Goal: Contribute content

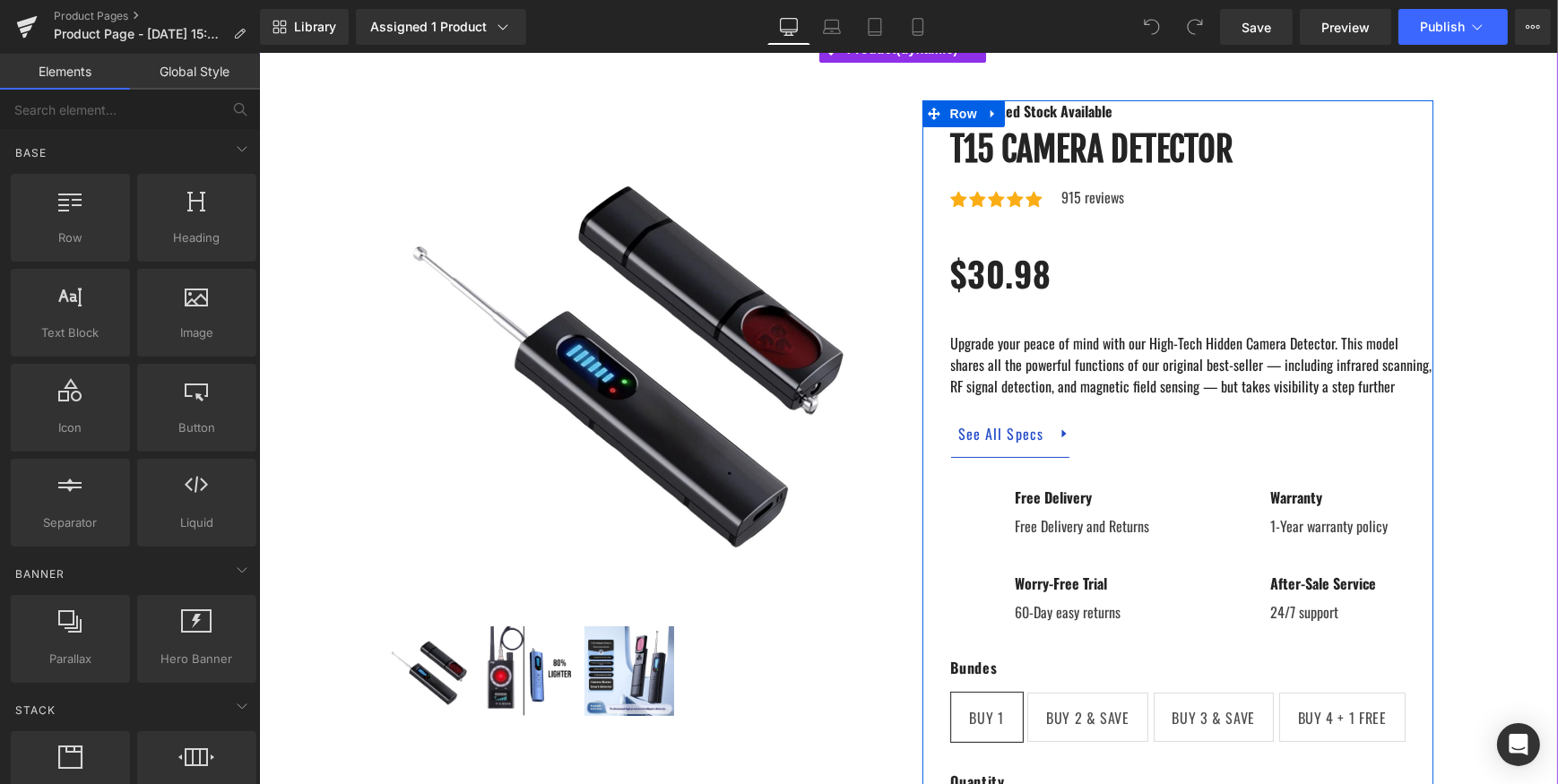
scroll to position [177, 0]
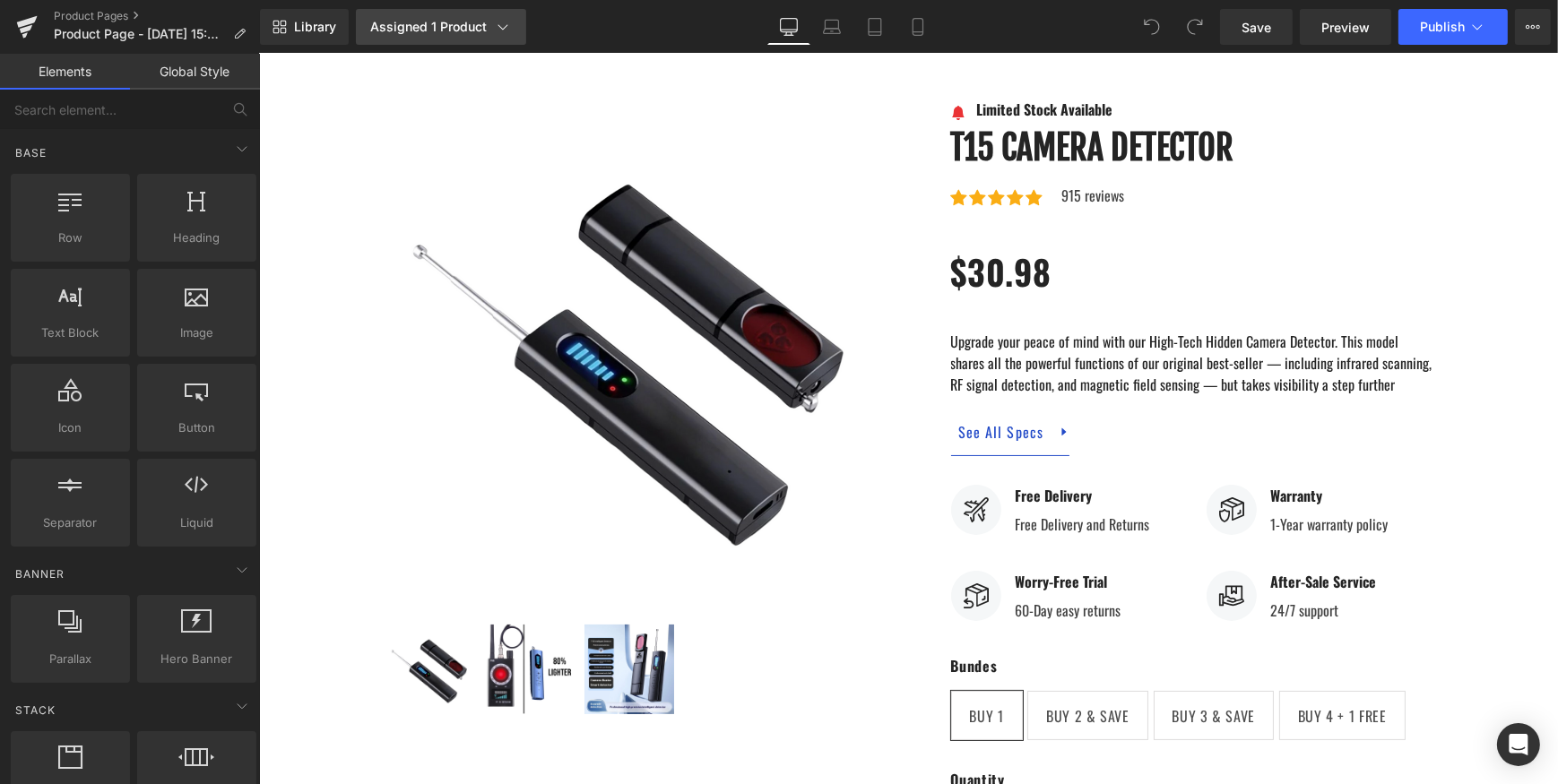
click at [488, 38] on link "Assigned 1 Product" at bounding box center [441, 26] width 170 height 36
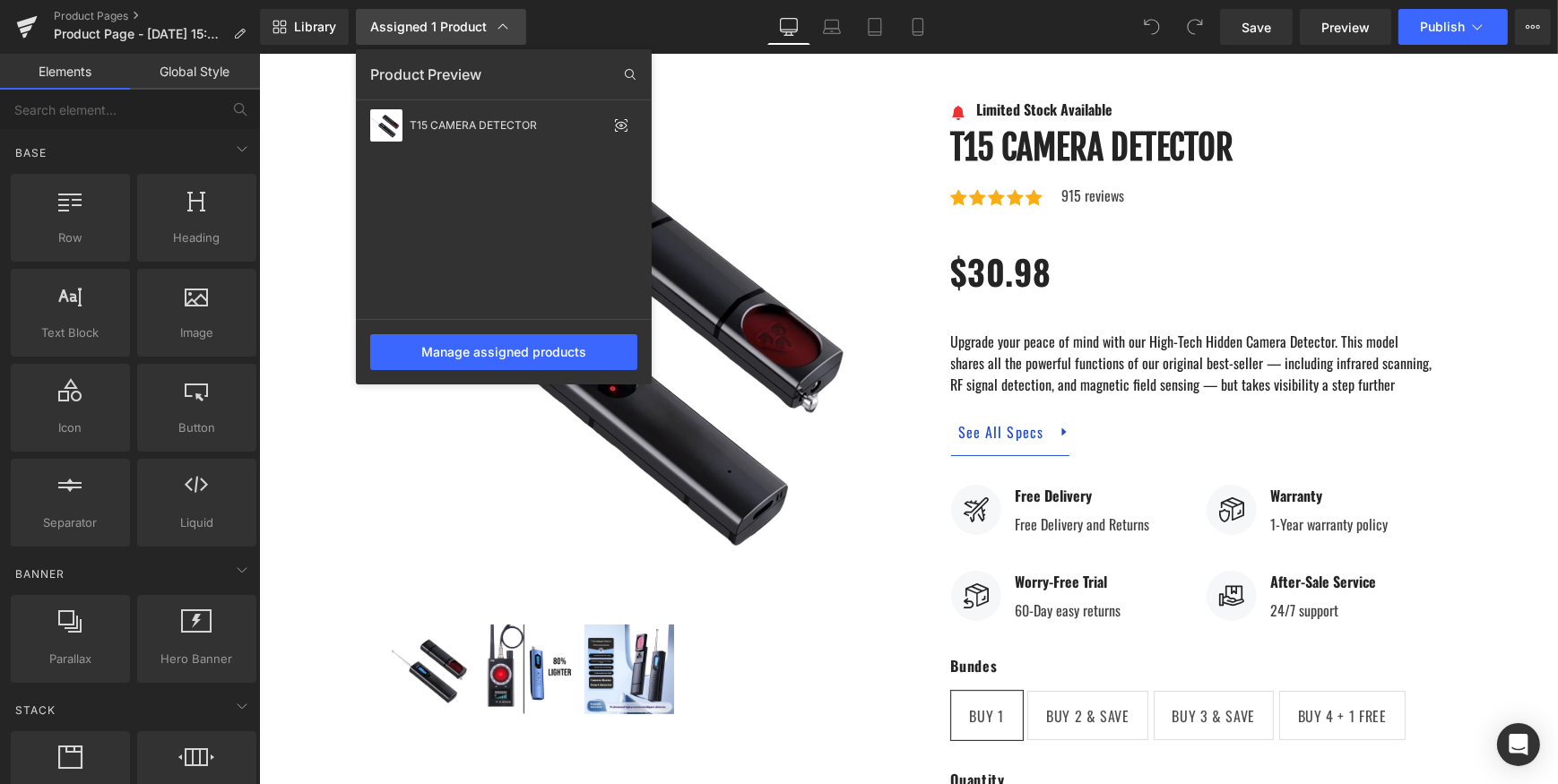
click at [488, 38] on link "Assigned 1 Product" at bounding box center [441, 26] width 170 height 36
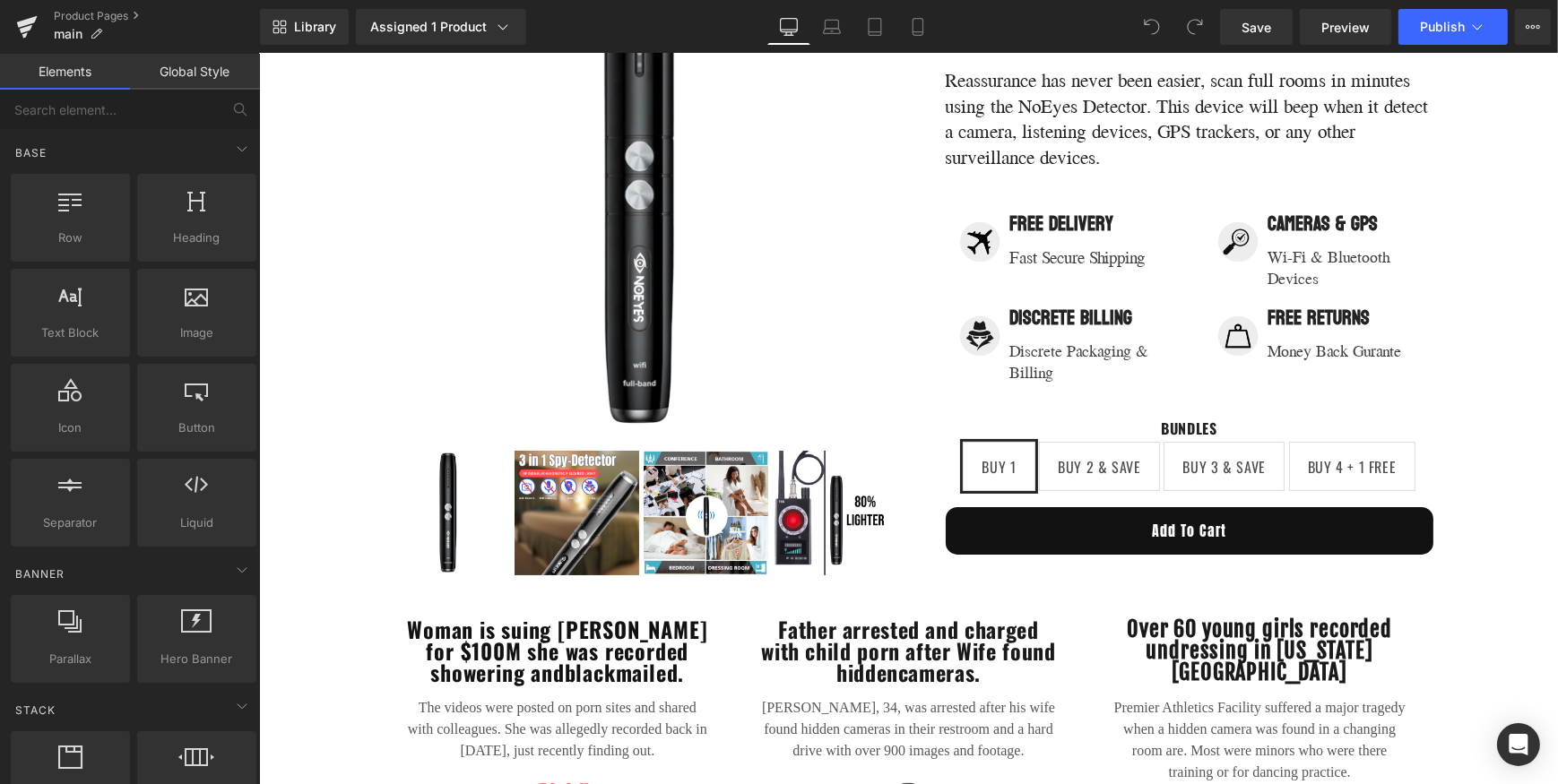
scroll to position [315, 0]
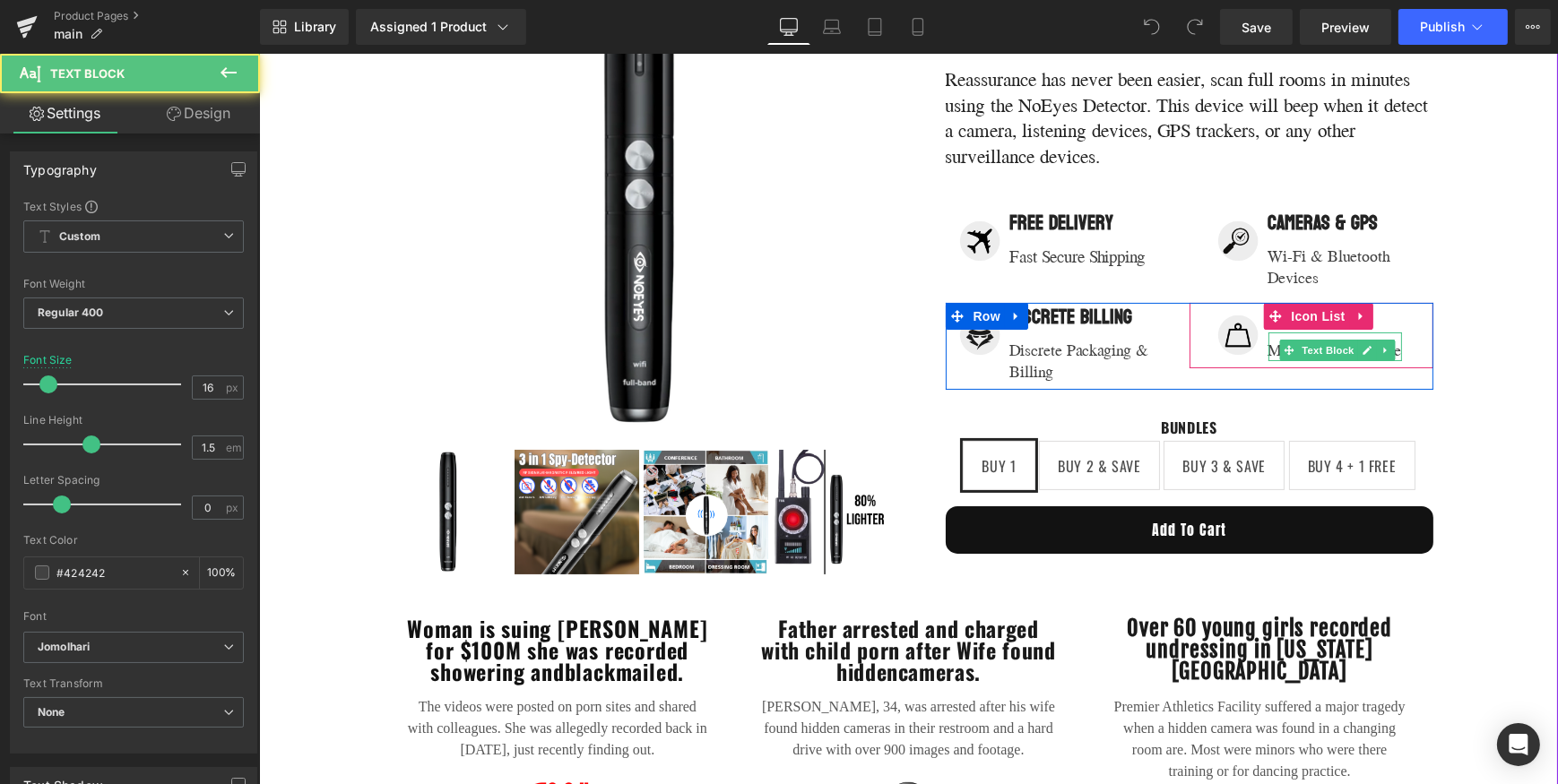
click at [1390, 348] on div "Money Back Gurante" at bounding box center [1334, 346] width 134 height 29
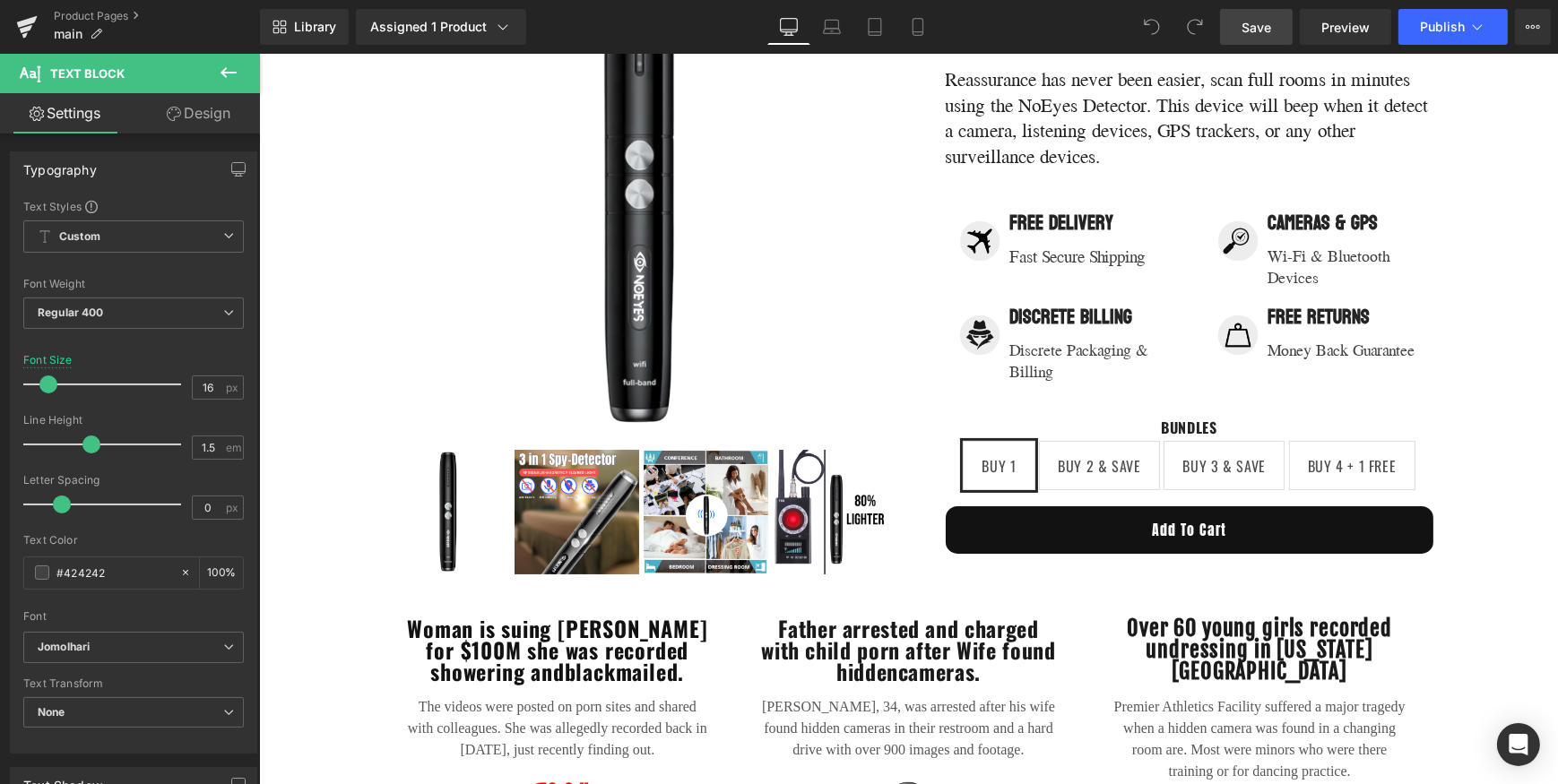
click at [1271, 28] on span "Save" at bounding box center [1256, 28] width 30 height 19
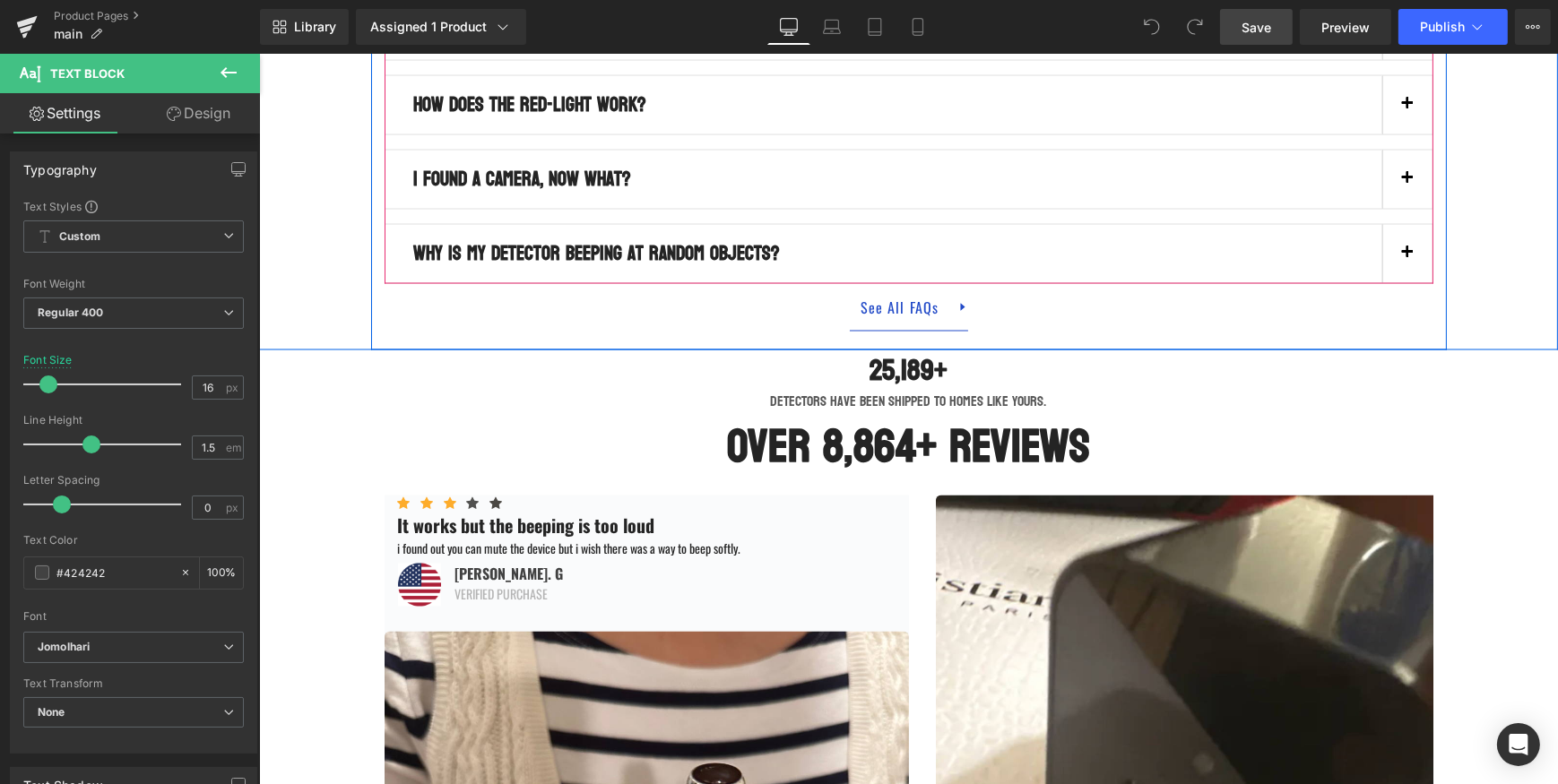
scroll to position [3935, 0]
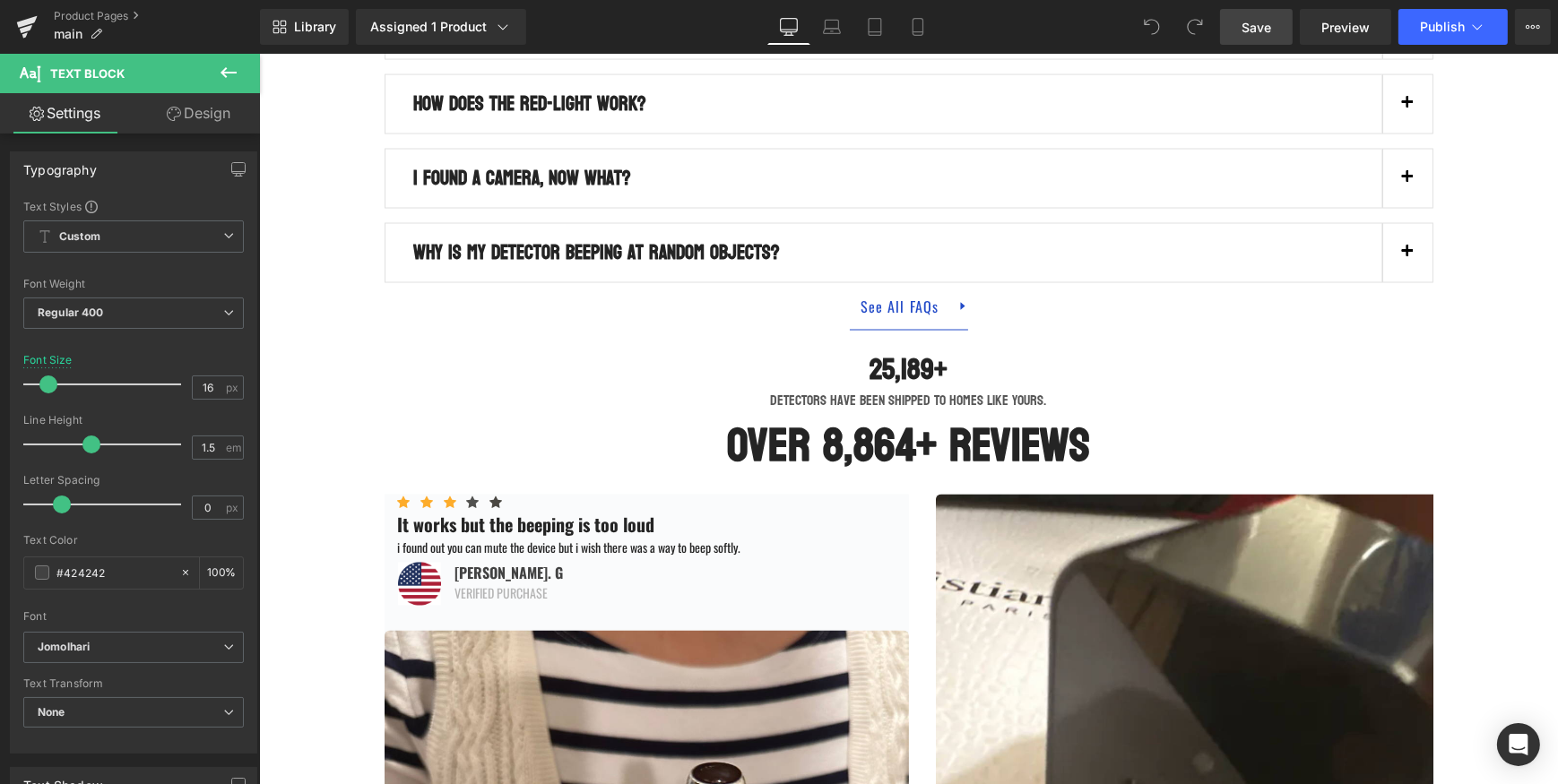
click at [1259, 25] on span "Save" at bounding box center [1256, 28] width 30 height 19
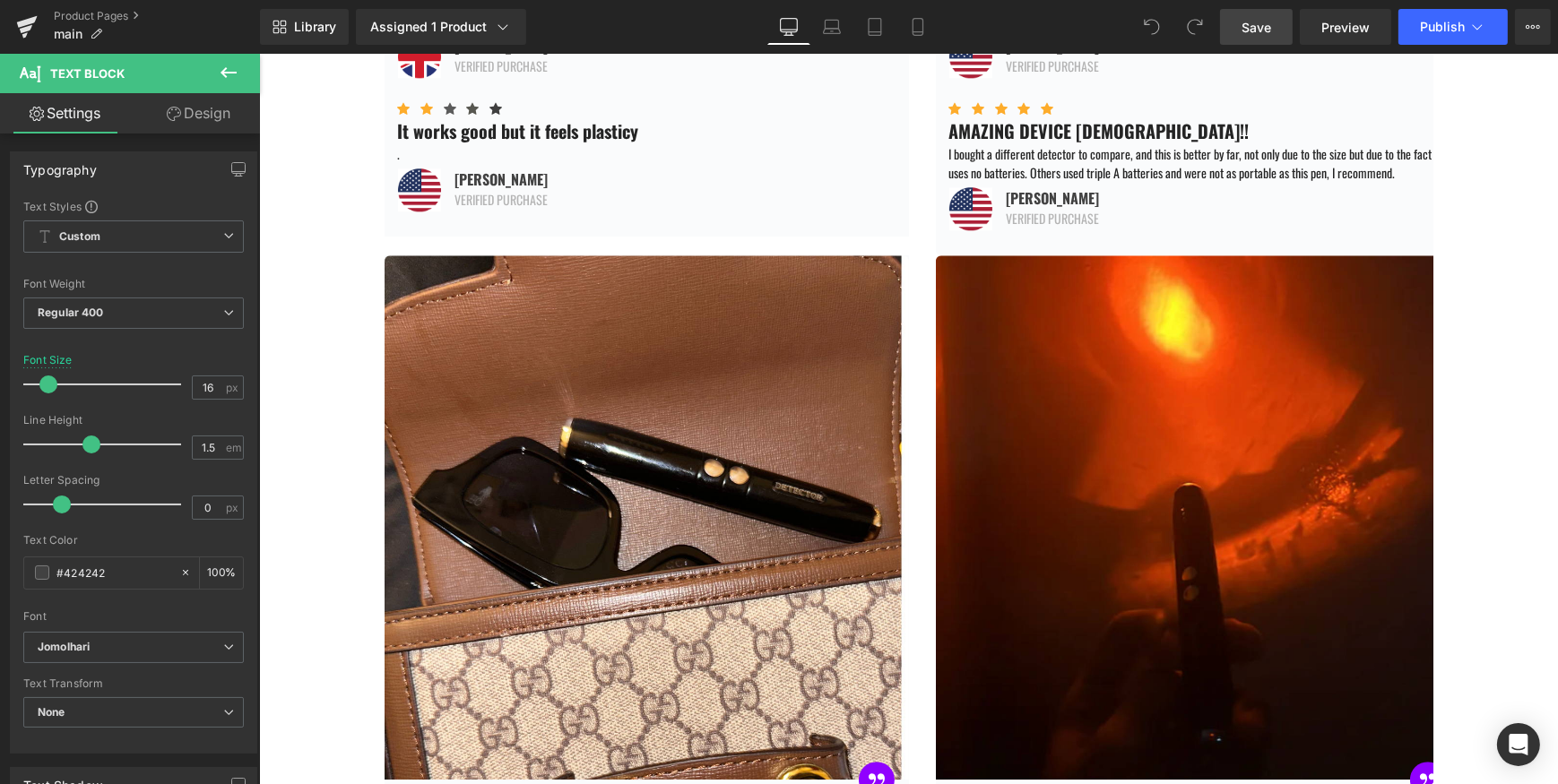
scroll to position [5858, 0]
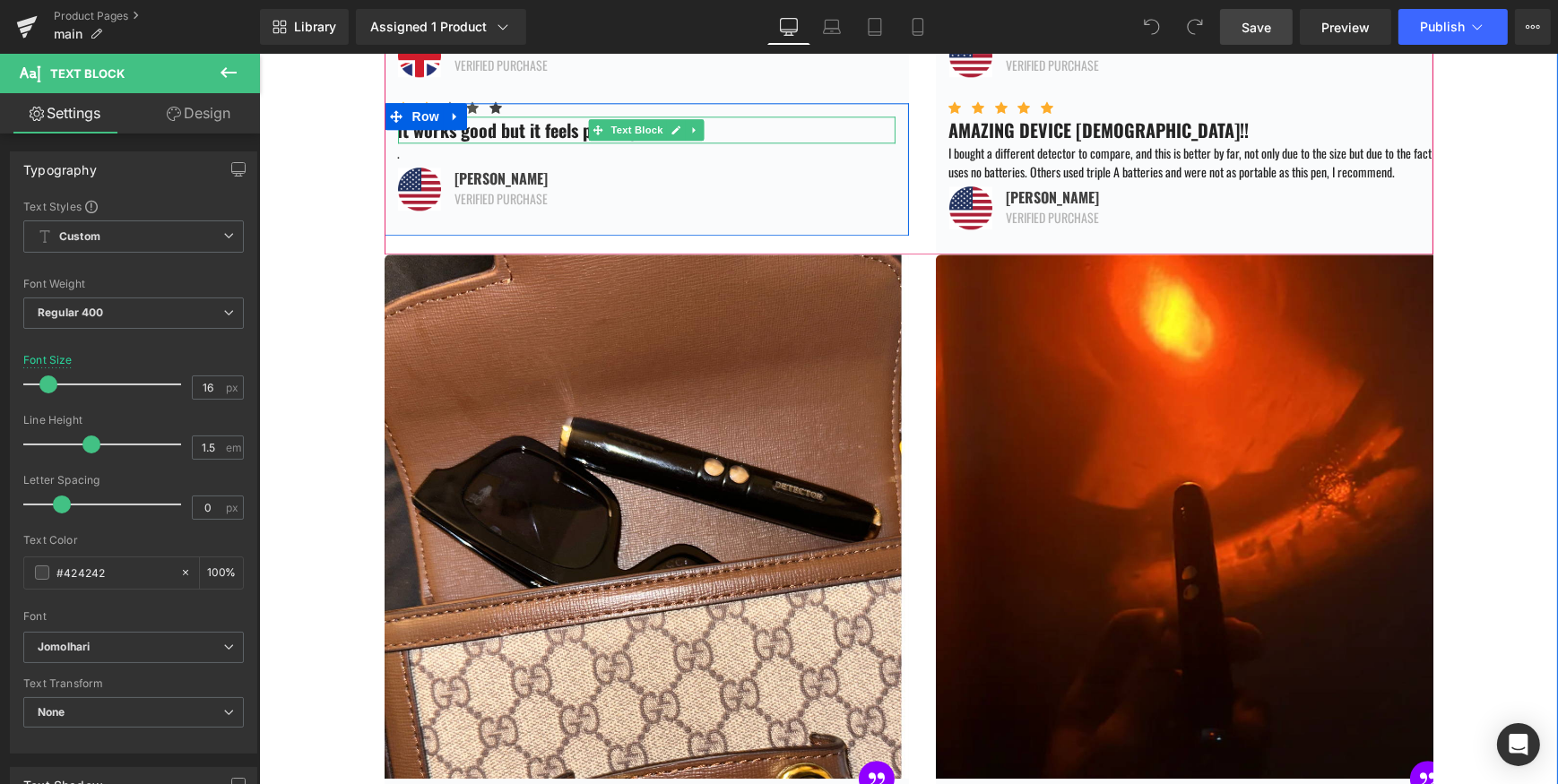
click at [721, 143] on div "It works good but it feels plasticy" at bounding box center [646, 130] width 498 height 27
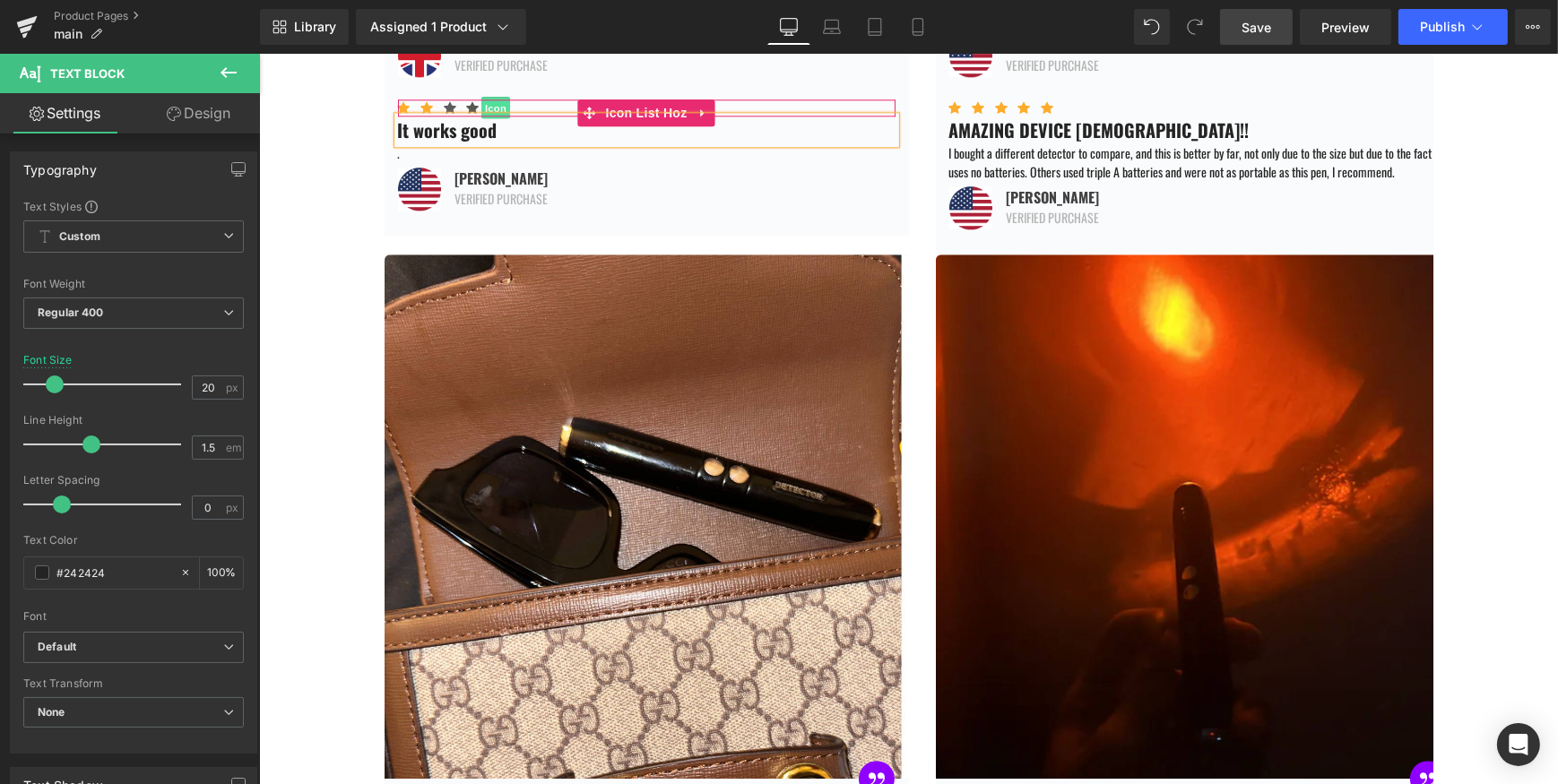
click at [490, 118] on span "Icon" at bounding box center [495, 108] width 29 height 21
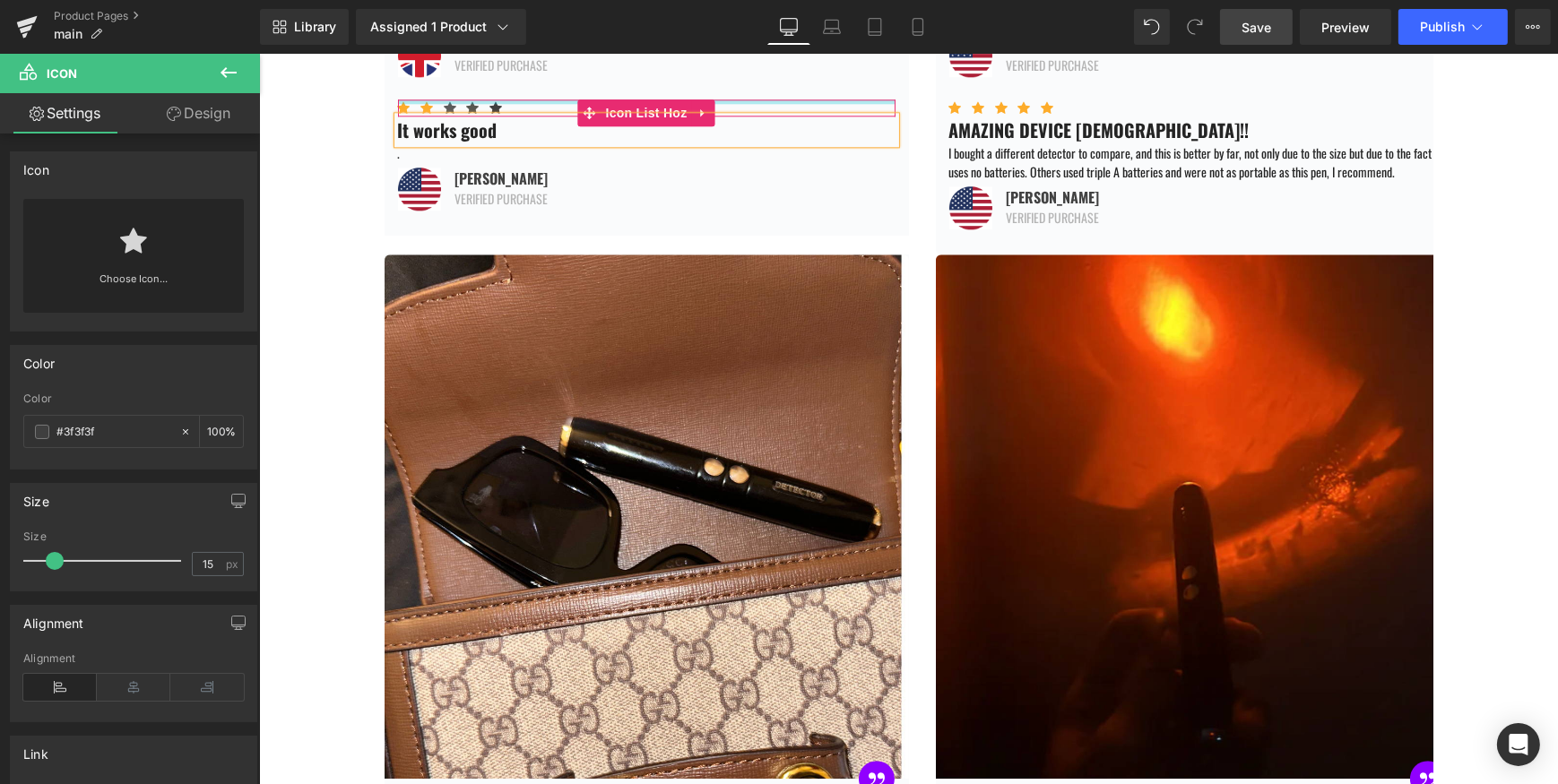
click at [440, 104] on div at bounding box center [646, 101] width 498 height 5
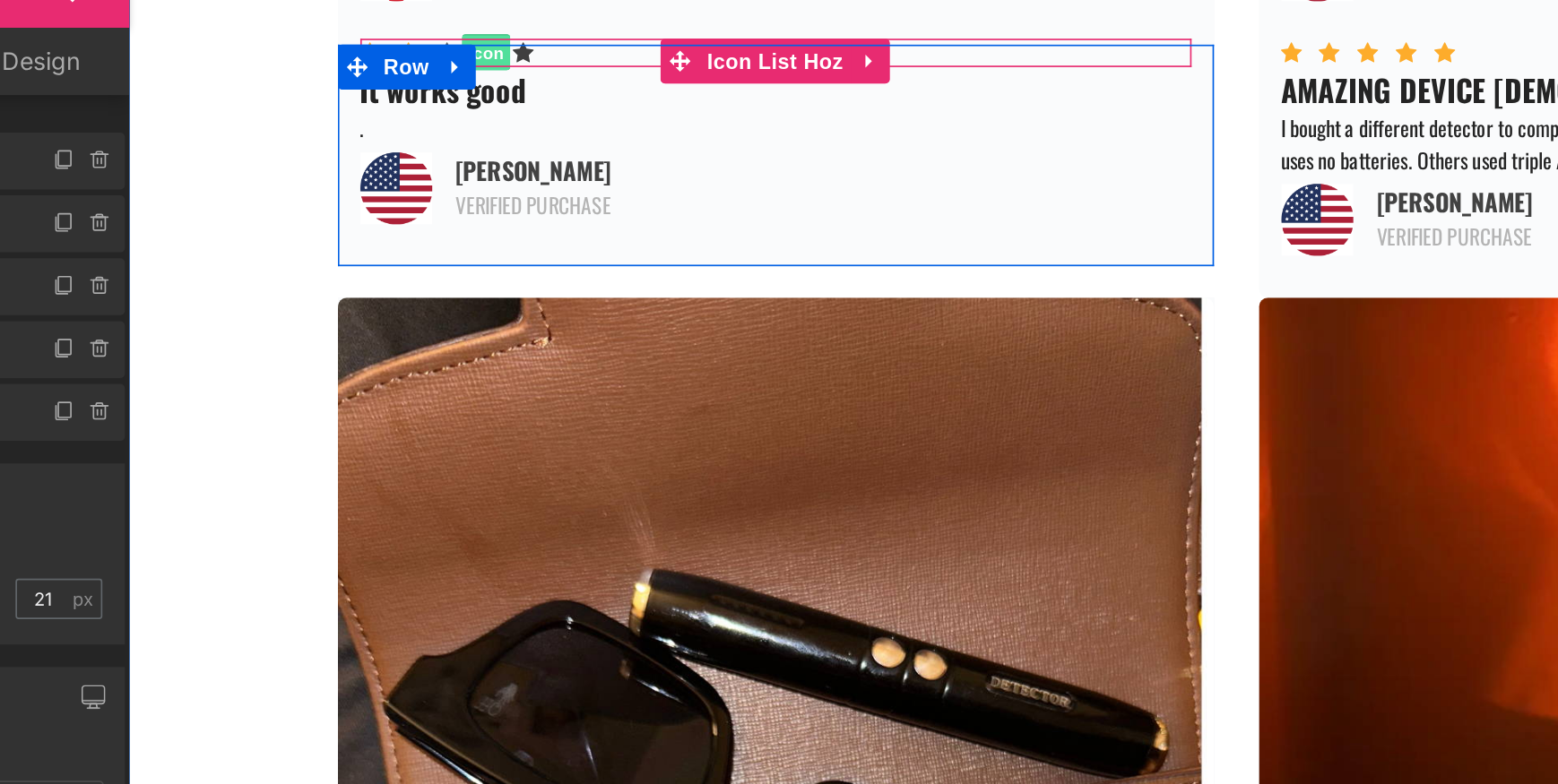
click at [336, 27] on span "Icon" at bounding box center [342, 16] width 29 height 21
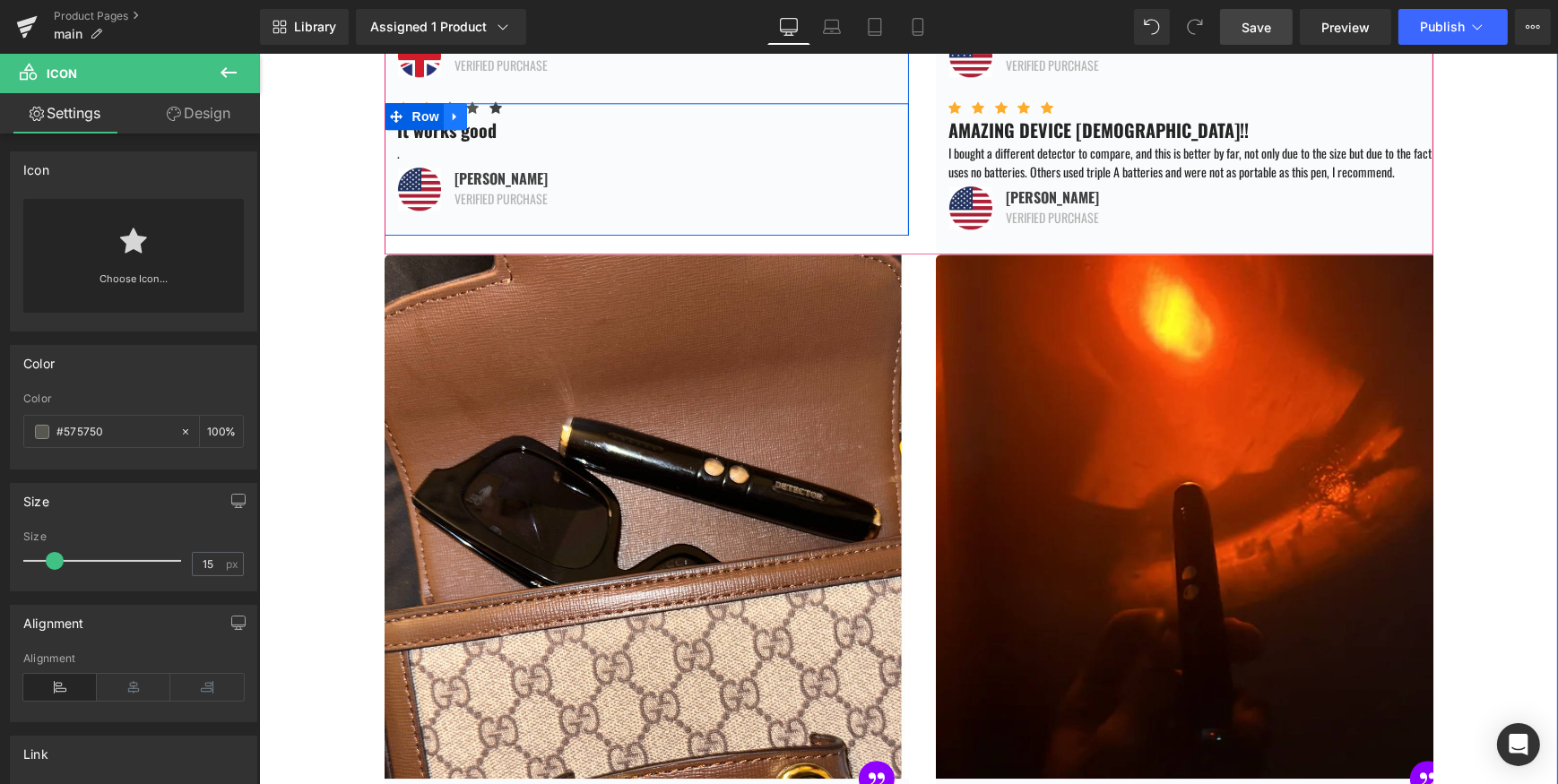
click at [445, 130] on link at bounding box center [454, 116] width 23 height 27
click at [421, 130] on span "Row" at bounding box center [424, 116] width 36 height 27
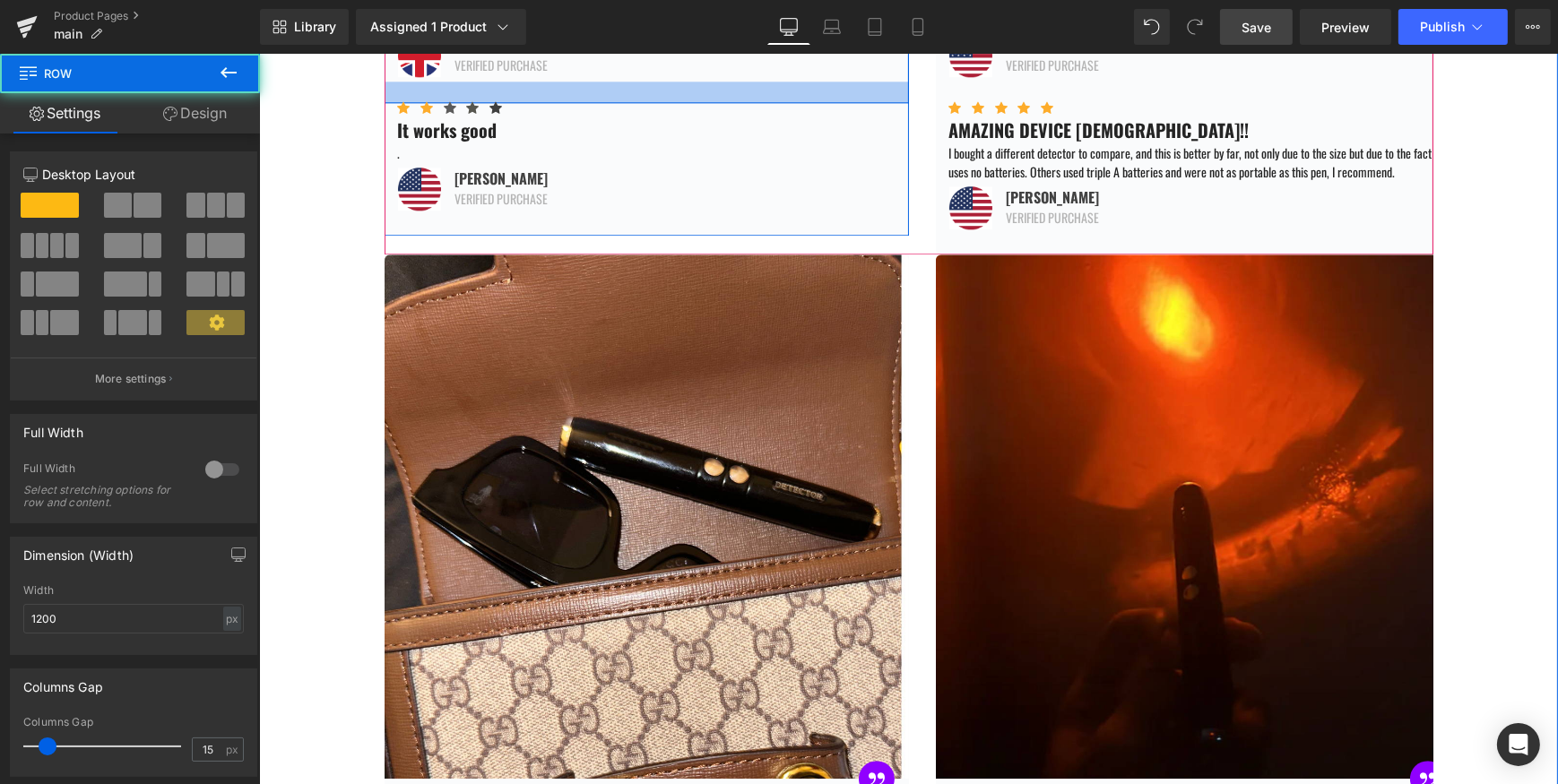
click at [441, 103] on div at bounding box center [646, 92] width 524 height 21
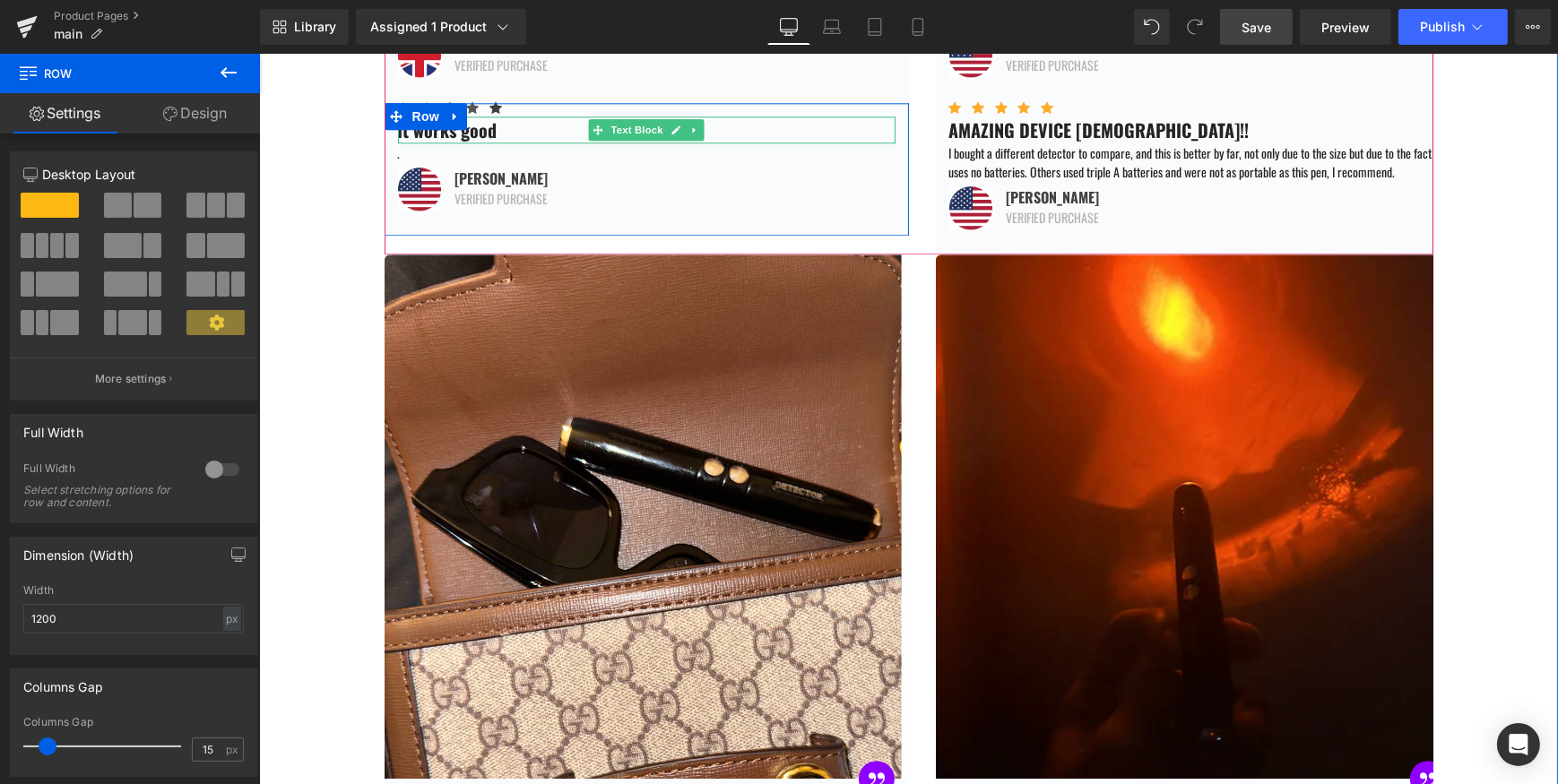
click at [545, 143] on div "It works good" at bounding box center [646, 130] width 498 height 27
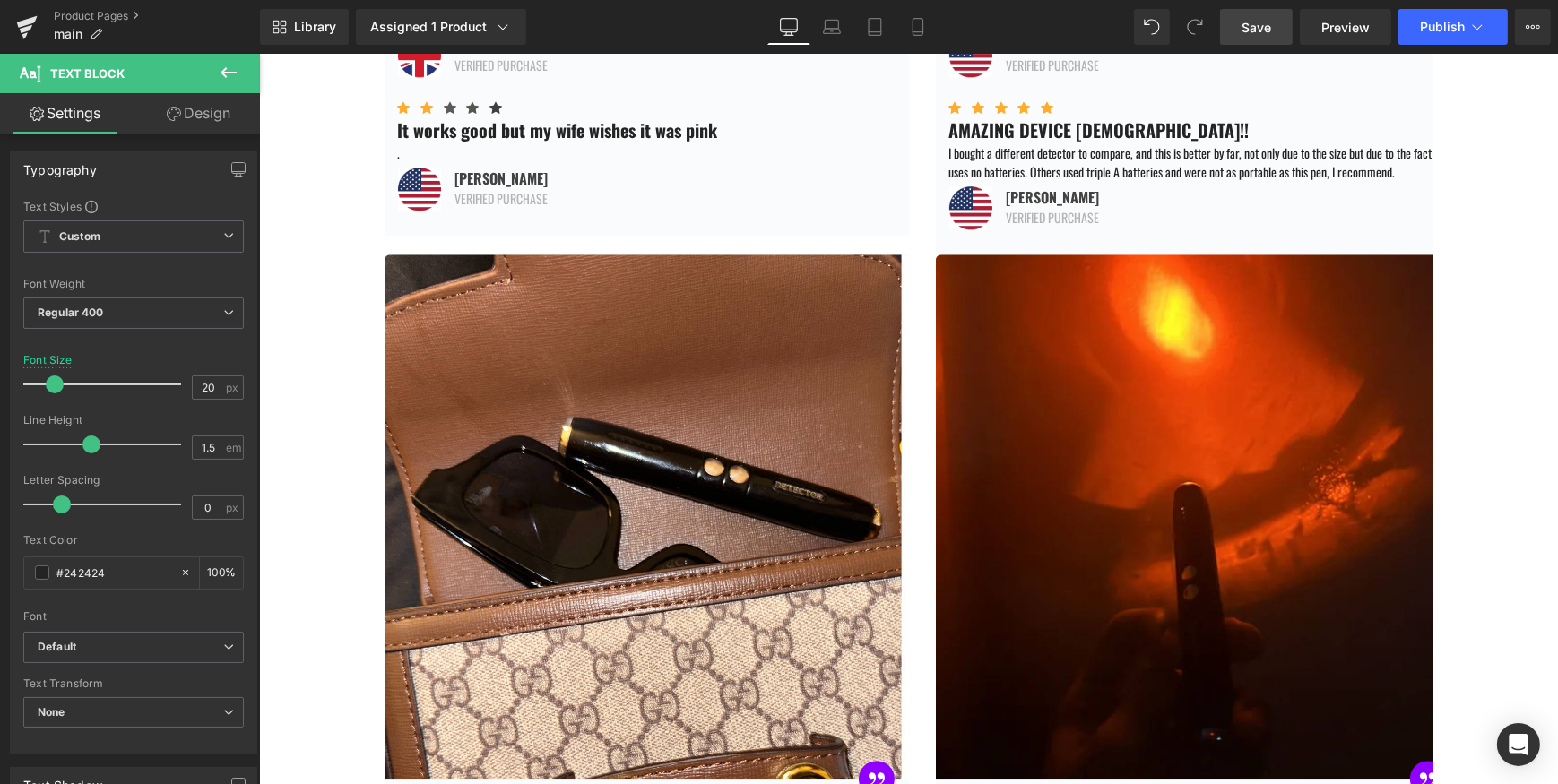
click at [1259, 29] on span "Save" at bounding box center [1256, 28] width 30 height 19
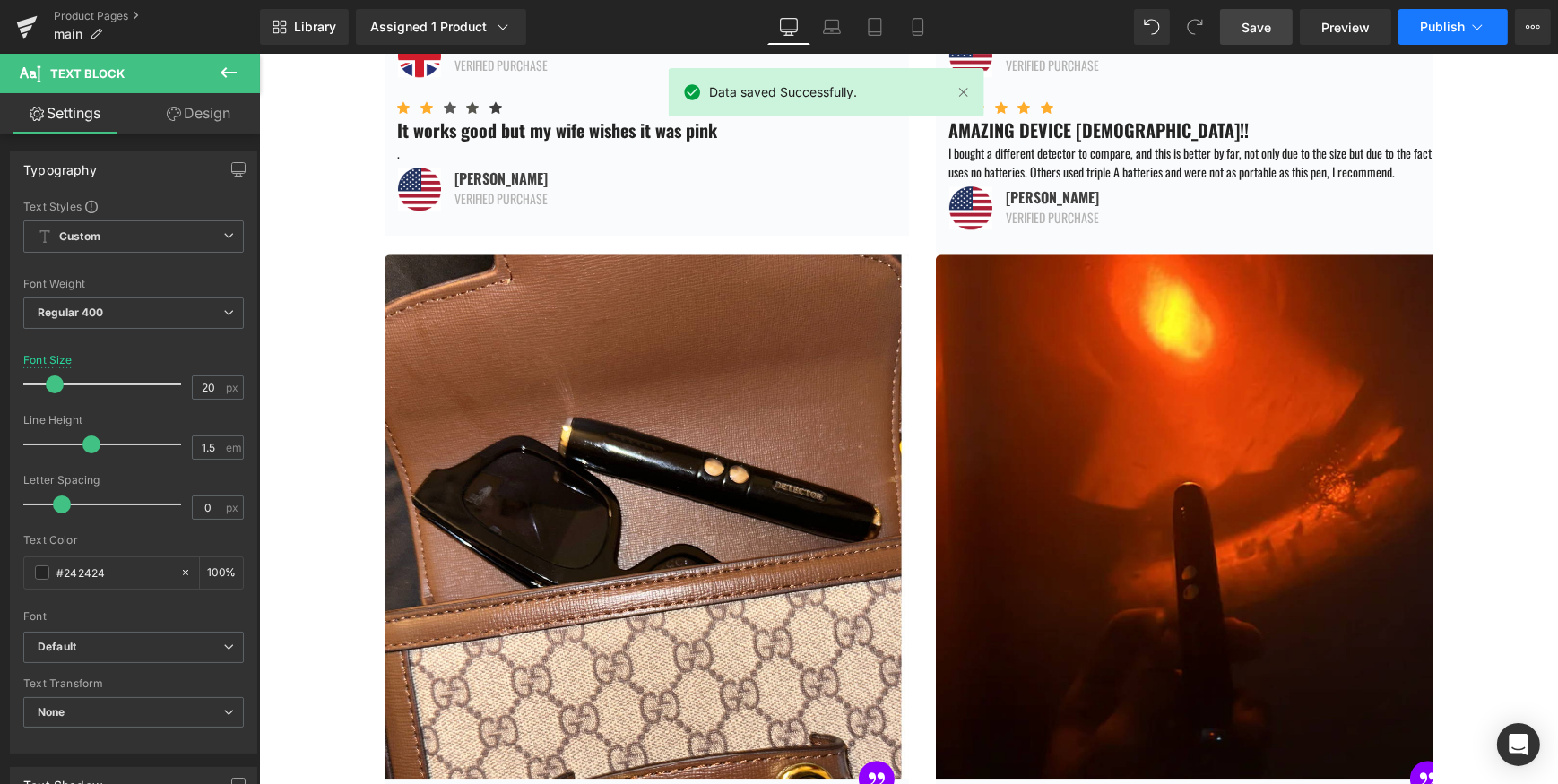
click at [1429, 19] on span "Publish" at bounding box center [1442, 26] width 45 height 14
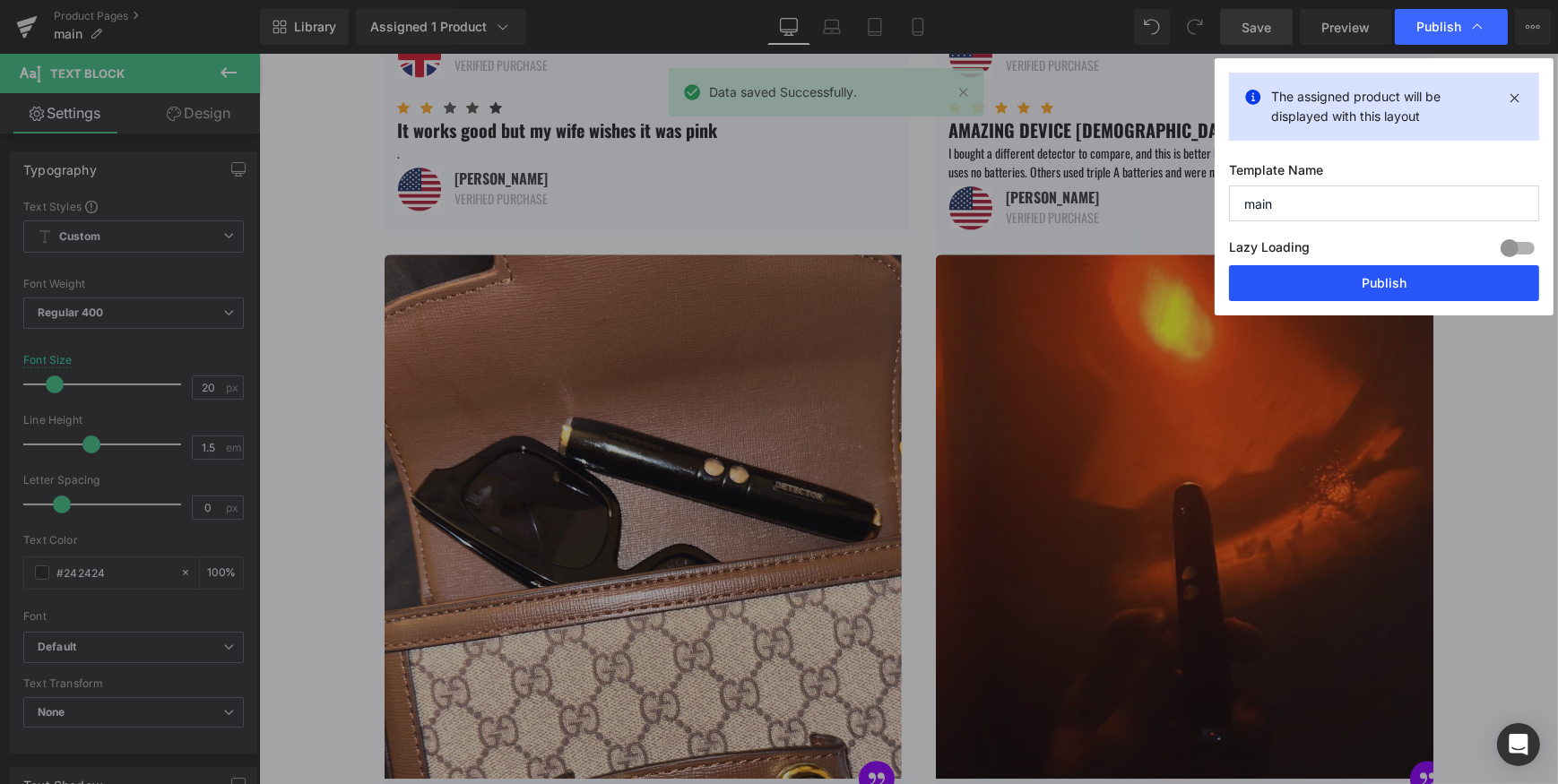
click at [1401, 277] on button "Publish" at bounding box center [1384, 283] width 310 height 36
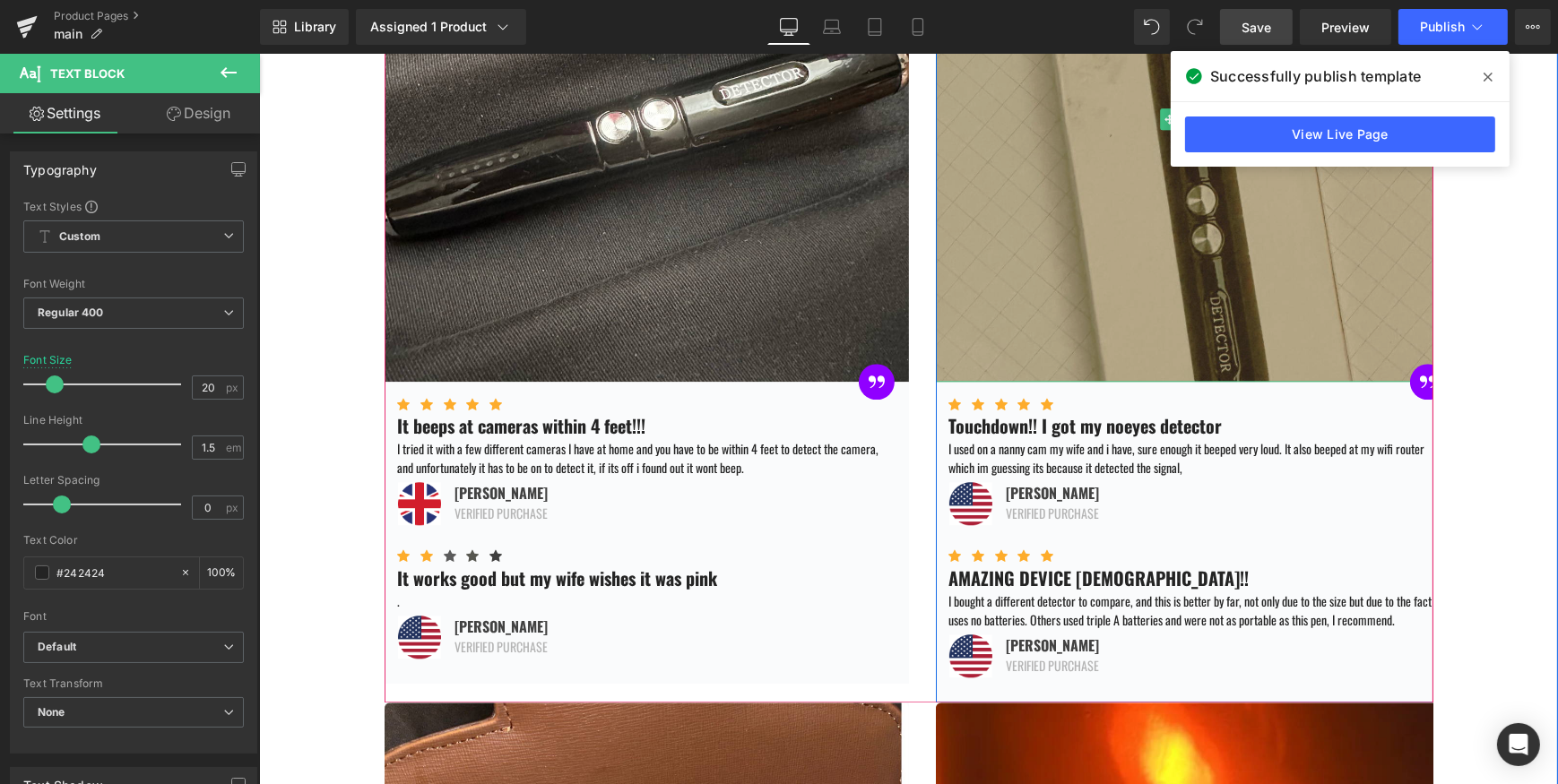
scroll to position [5411, 0]
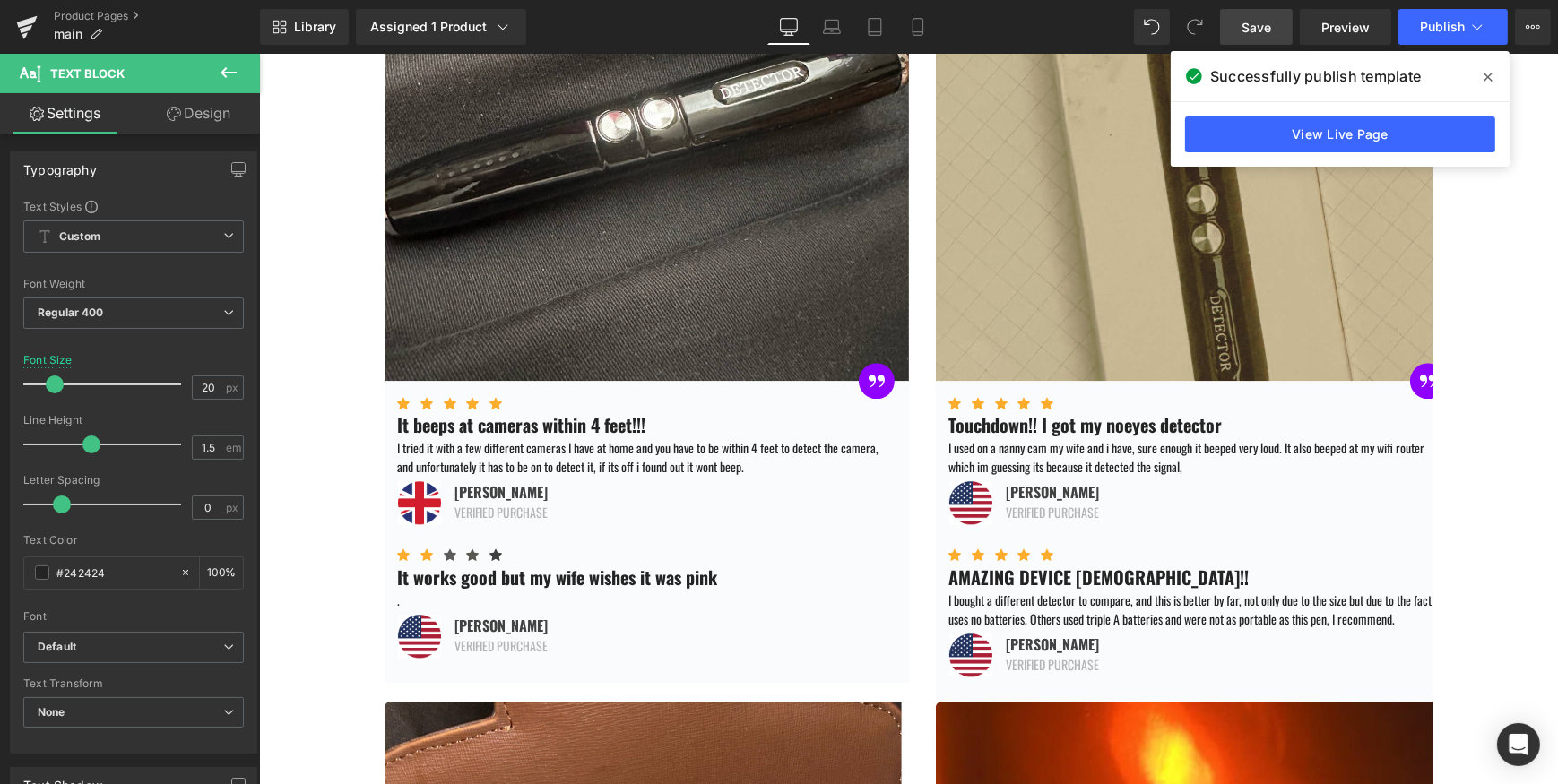
click at [1265, 27] on span "Save" at bounding box center [1256, 28] width 30 height 19
